Goal: Transaction & Acquisition: Purchase product/service

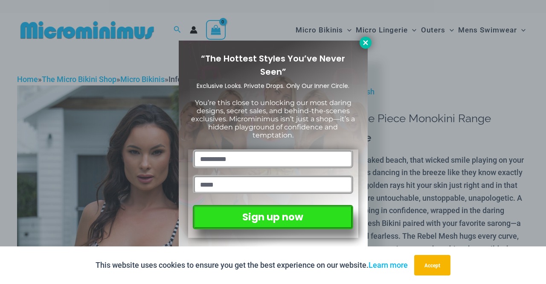
click at [367, 43] on icon at bounding box center [366, 43] width 8 height 8
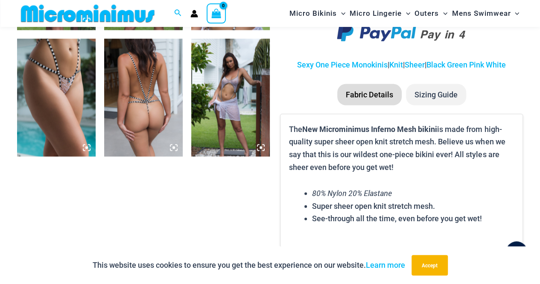
scroll to position [889, 0]
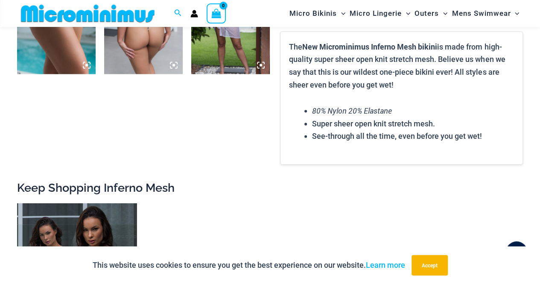
click at [254, 49] on img at bounding box center [230, 15] width 79 height 118
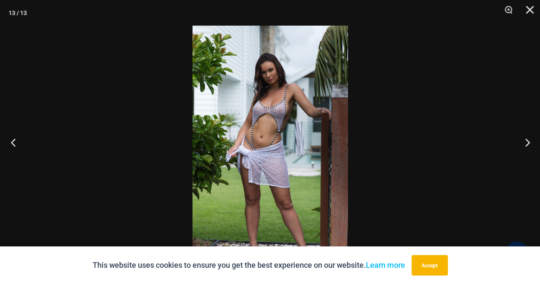
click at [11, 143] on button "Previous" at bounding box center [16, 142] width 32 height 43
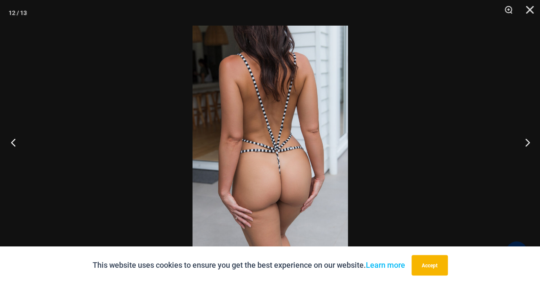
click at [11, 143] on button "Previous" at bounding box center [16, 142] width 32 height 43
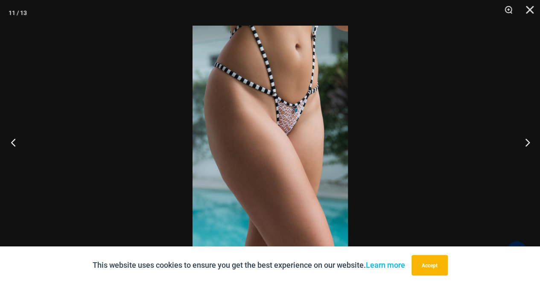
click at [11, 143] on button "Previous" at bounding box center [16, 142] width 32 height 43
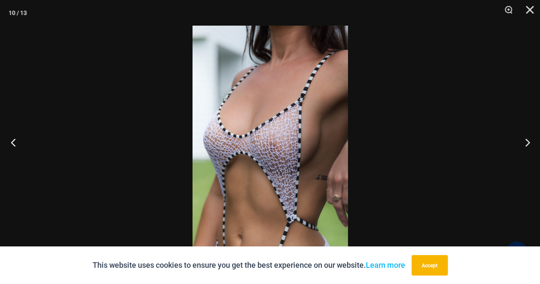
click at [11, 143] on button "Previous" at bounding box center [16, 142] width 32 height 43
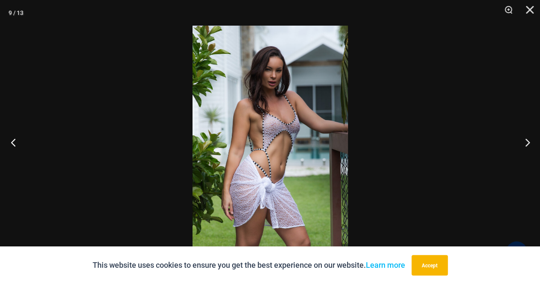
click at [11, 143] on button "Previous" at bounding box center [16, 142] width 32 height 43
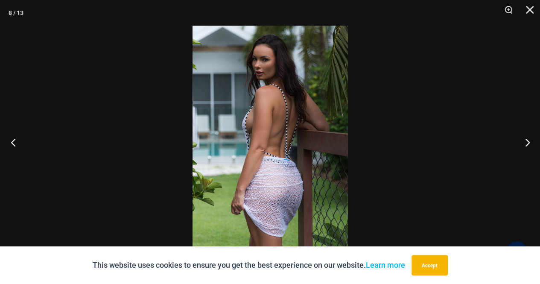
click at [11, 143] on button "Previous" at bounding box center [16, 142] width 32 height 43
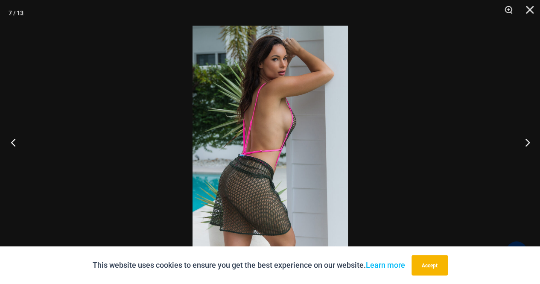
click at [11, 143] on button "Previous" at bounding box center [16, 142] width 32 height 43
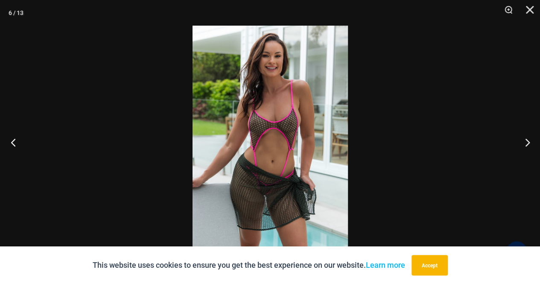
click at [11, 143] on button "Previous" at bounding box center [16, 142] width 32 height 43
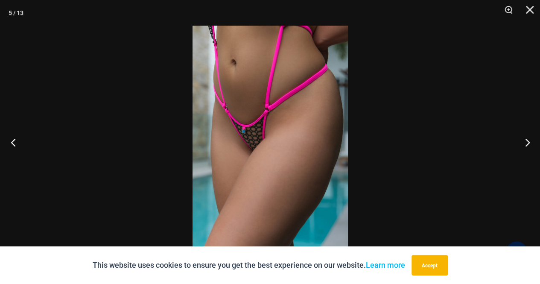
click at [11, 143] on button "Previous" at bounding box center [16, 142] width 32 height 43
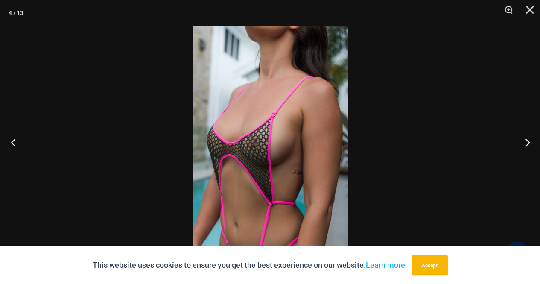
click at [11, 143] on button "Previous" at bounding box center [16, 142] width 32 height 43
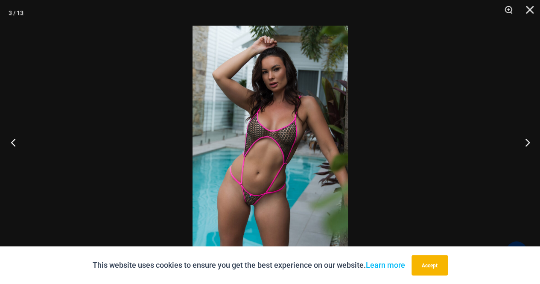
click at [11, 143] on button "Previous" at bounding box center [16, 142] width 32 height 43
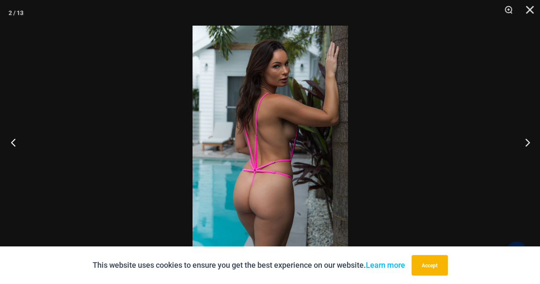
click at [11, 143] on button "Previous" at bounding box center [16, 142] width 32 height 43
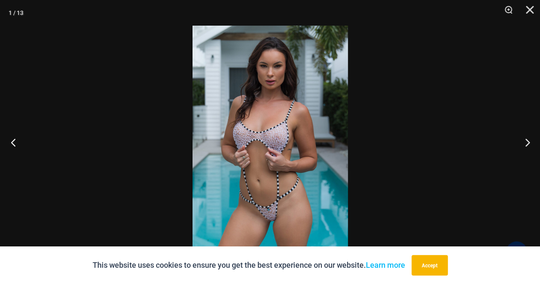
click at [11, 143] on button "Previous" at bounding box center [16, 142] width 32 height 43
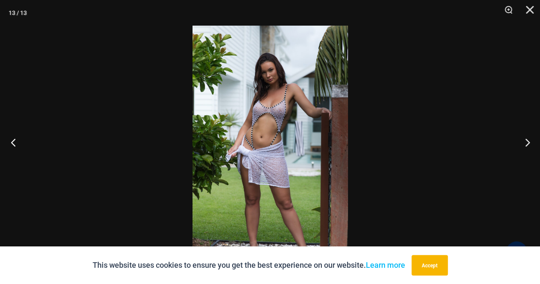
click at [11, 143] on button "Previous" at bounding box center [16, 142] width 32 height 43
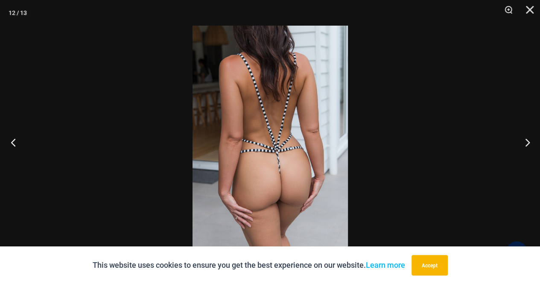
click at [11, 143] on button "Previous" at bounding box center [16, 142] width 32 height 43
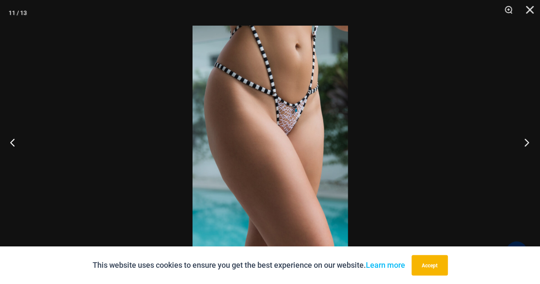
click at [528, 142] on button "Next" at bounding box center [524, 142] width 32 height 43
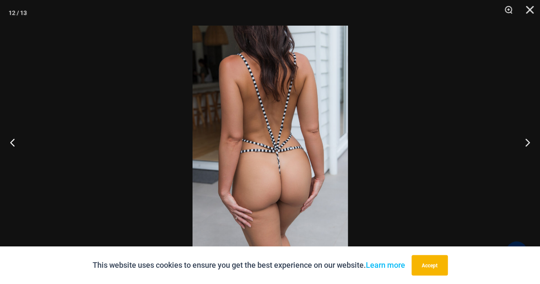
click at [289, 131] on img at bounding box center [270, 142] width 155 height 233
